Goal: Task Accomplishment & Management: Manage account settings

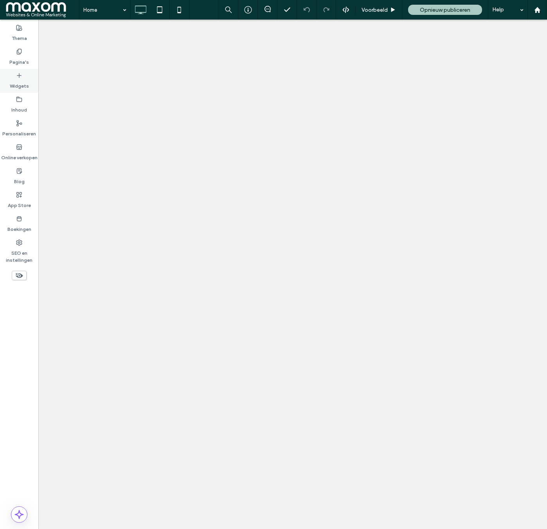
click at [23, 57] on label "Pagina's" at bounding box center [19, 60] width 20 height 11
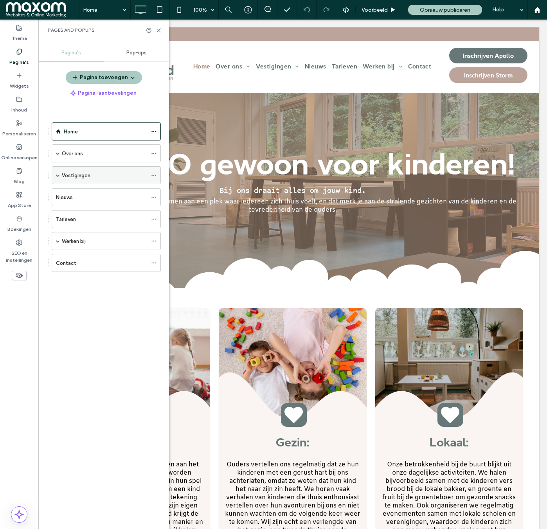
click at [57, 175] on span at bounding box center [58, 175] width 4 height 4
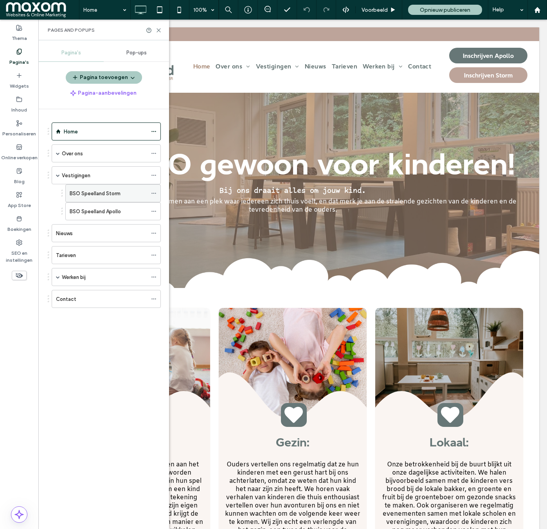
click at [108, 197] on div "BSO Speelland Storm" at bounding box center [108, 193] width 77 height 17
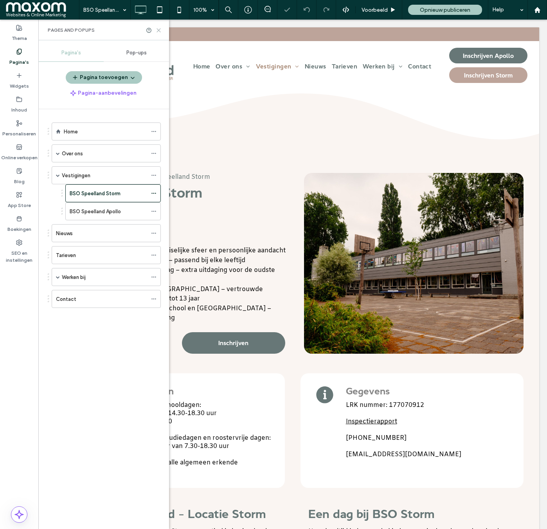
drag, startPoint x: 157, startPoint y: 32, endPoint x: 119, endPoint y: 13, distance: 43.0
click at [157, 32] on icon at bounding box center [159, 30] width 6 height 6
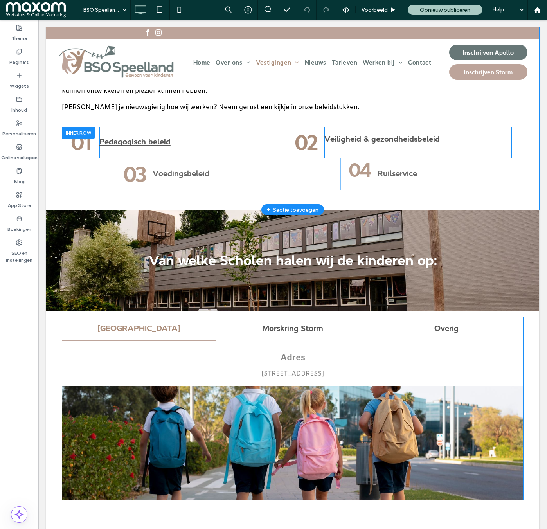
scroll to position [1313, 0]
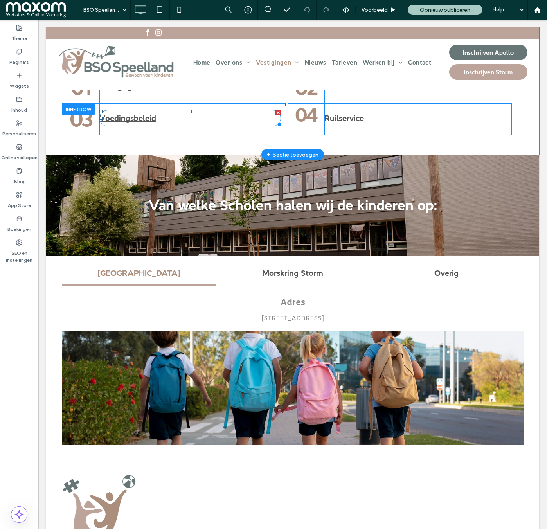
click at [147, 126] on span "Voedingsbeleid" at bounding box center [127, 118] width 57 height 16
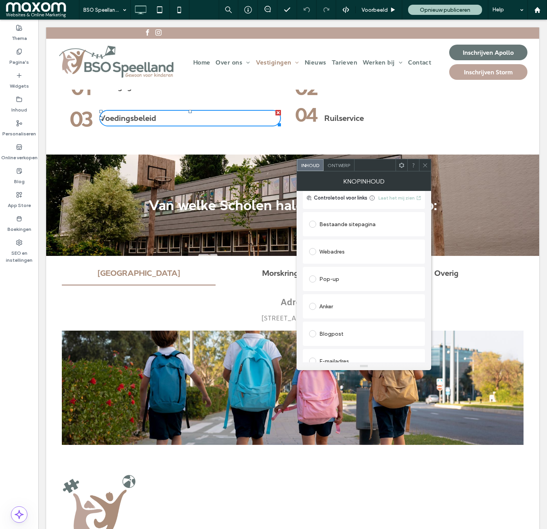
scroll to position [152, 0]
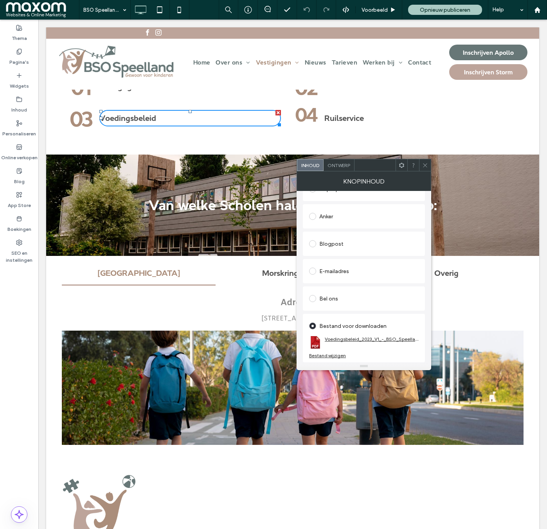
click at [373, 340] on link "Voedingsbeleid_2023_V1_-_BSO_Speelland..pdf" at bounding box center [372, 339] width 94 height 6
click at [327, 354] on div "Bestand wijzigen" at bounding box center [327, 356] width 37 height 6
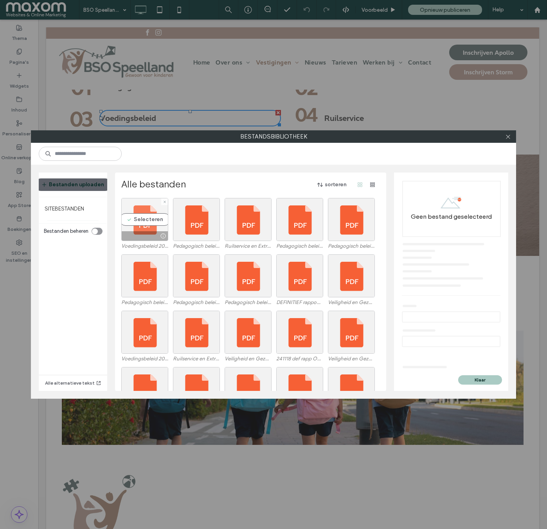
drag, startPoint x: 145, startPoint y: 219, endPoint x: 159, endPoint y: 225, distance: 15.4
click at [145, 219] on div "Selecteren" at bounding box center [144, 219] width 47 height 43
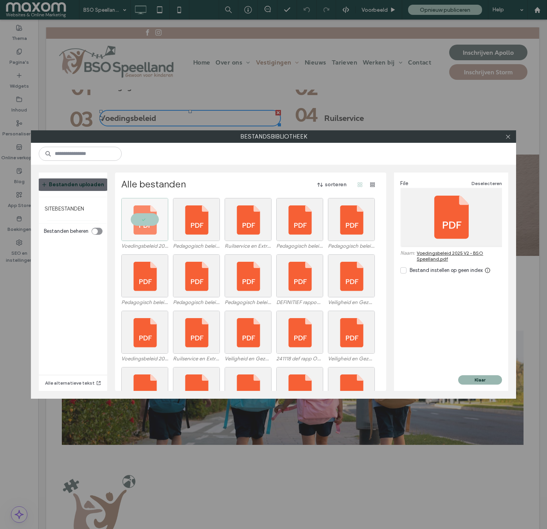
drag, startPoint x: 481, startPoint y: 380, endPoint x: 396, endPoint y: 251, distance: 155.0
click at [481, 380] on button "Klaar" at bounding box center [480, 379] width 44 height 9
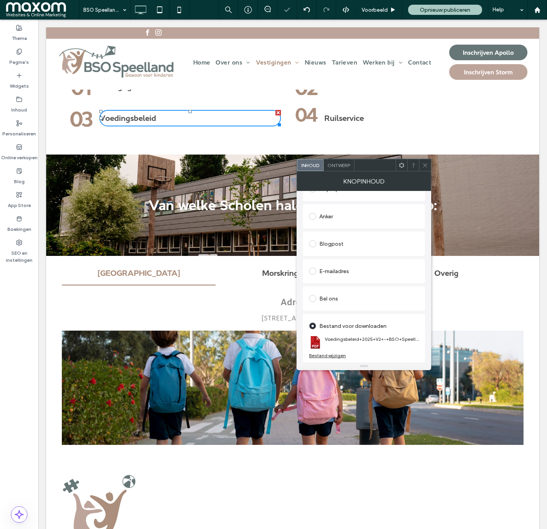
click at [424, 166] on icon at bounding box center [425, 165] width 6 height 6
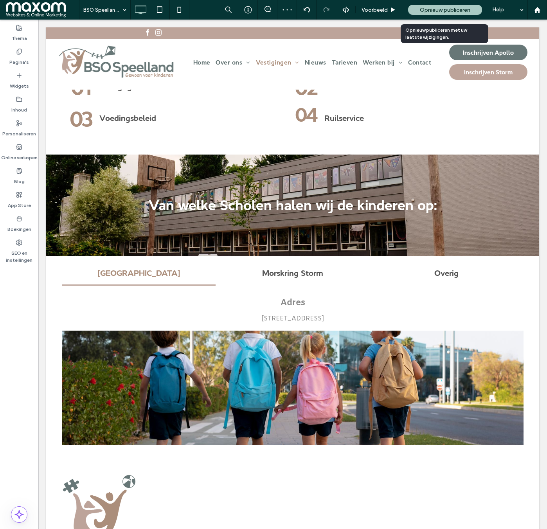
click at [444, 13] on div "Opnieuw publiceren" at bounding box center [445, 10] width 74 height 10
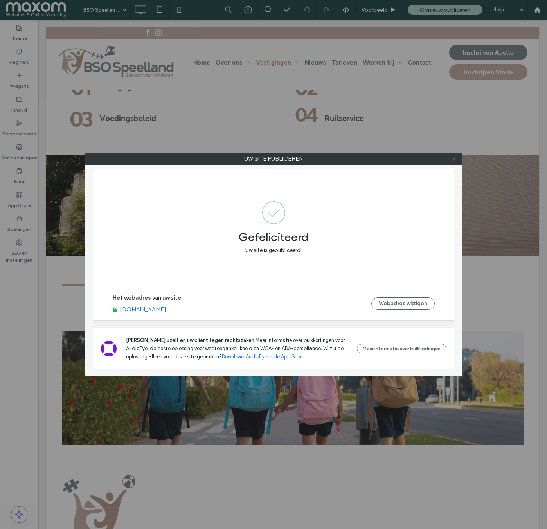
click at [454, 161] on icon at bounding box center [454, 159] width 6 height 6
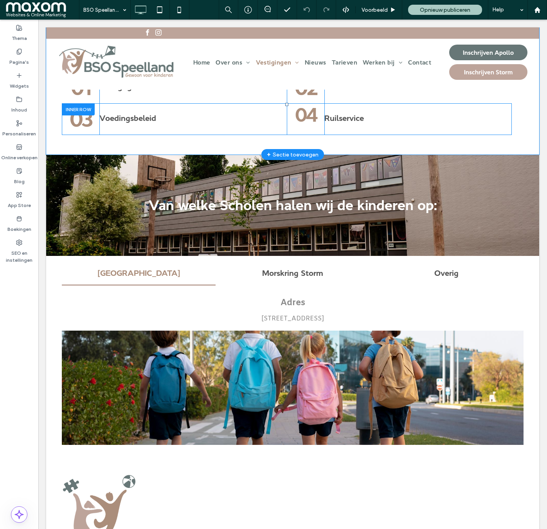
scroll to position [1314, 0]
